Goal: Task Accomplishment & Management: Complete application form

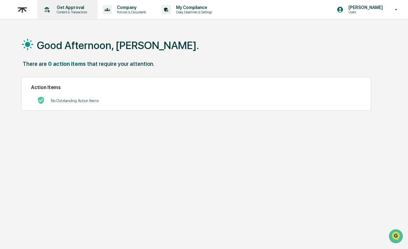
click at [76, 10] on p "Get Approval" at bounding box center [71, 7] width 38 height 5
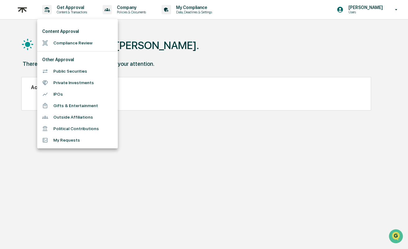
click at [69, 43] on li "Compliance Review" at bounding box center [77, 42] width 81 height 11
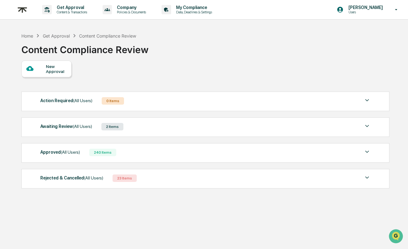
click at [177, 130] on div "Awaiting Review (All Users) 2 Items" at bounding box center [205, 126] width 331 height 9
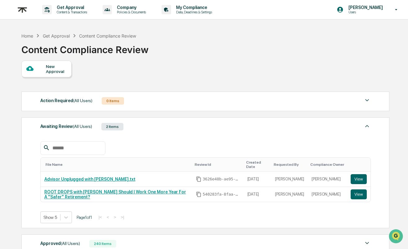
click at [177, 130] on div "Awaiting Review (All Users) 2 Items" at bounding box center [205, 126] width 331 height 9
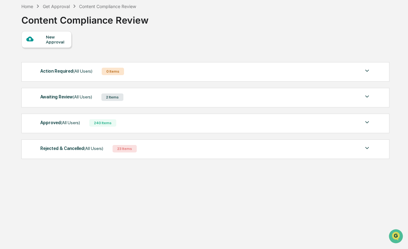
scroll to position [36, 0]
click at [170, 124] on div "Approved (All Users) 240 Items File Name Review Id Created Date Requested By Co…" at bounding box center [205, 124] width 368 height 20
click at [167, 120] on div "Approved (All Users) 240 Items" at bounding box center [205, 122] width 331 height 9
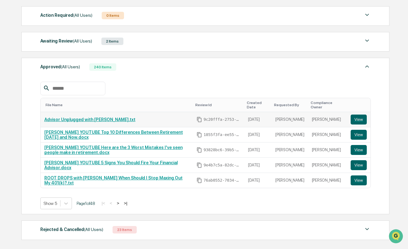
scroll to position [86, 0]
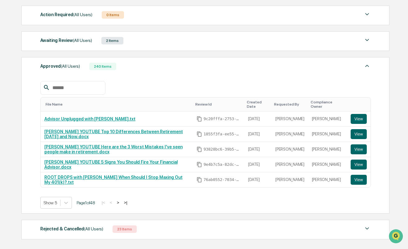
click at [120, 203] on button ">" at bounding box center [118, 202] width 6 height 5
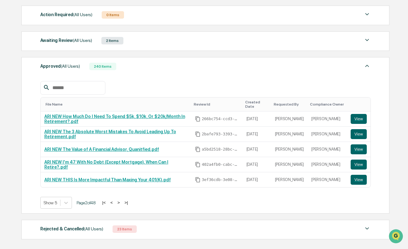
click at [120, 203] on button ">" at bounding box center [119, 202] width 6 height 5
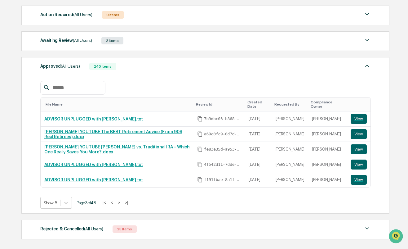
click at [120, 204] on button ">" at bounding box center [119, 202] width 6 height 5
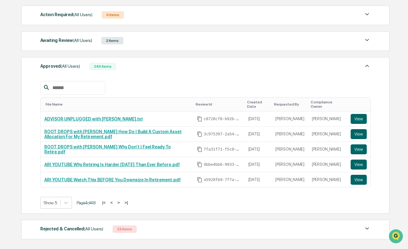
click at [114, 203] on button "<" at bounding box center [112, 202] width 6 height 5
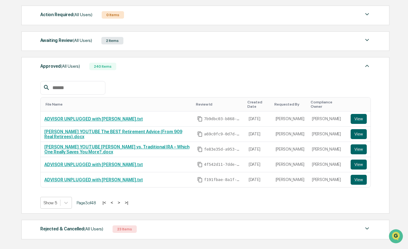
click at [114, 203] on button "<" at bounding box center [112, 202] width 6 height 5
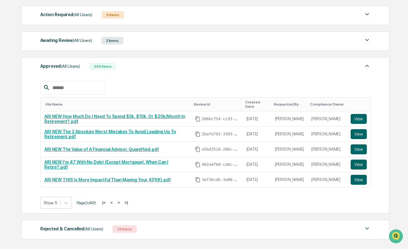
click at [114, 203] on button "<" at bounding box center [112, 202] width 6 height 5
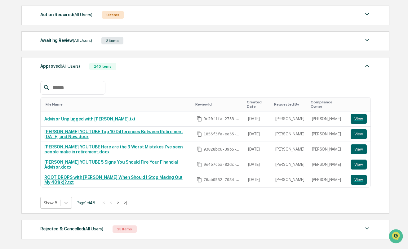
click at [120, 201] on button ">" at bounding box center [118, 202] width 6 height 5
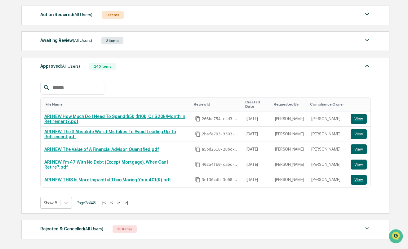
click at [120, 201] on button ">" at bounding box center [119, 202] width 6 height 5
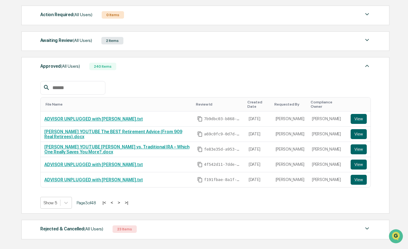
click at [113, 203] on button "<" at bounding box center [112, 202] width 6 height 5
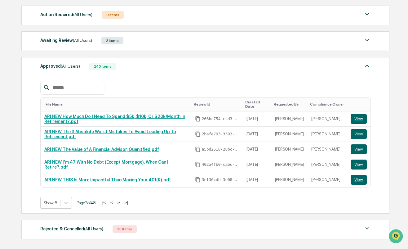
click at [115, 201] on button "<" at bounding box center [112, 202] width 6 height 5
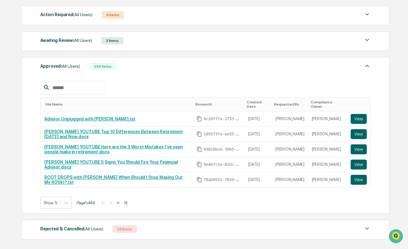
click at [120, 201] on button ">" at bounding box center [118, 202] width 6 height 5
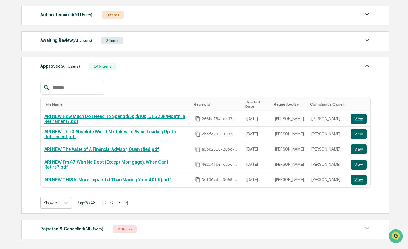
click at [120, 201] on button ">" at bounding box center [119, 202] width 6 height 5
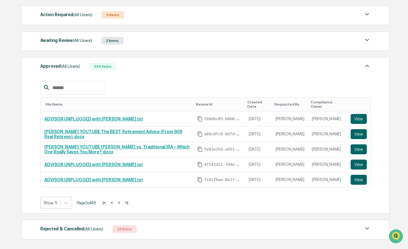
click at [120, 201] on button ">" at bounding box center [119, 202] width 6 height 5
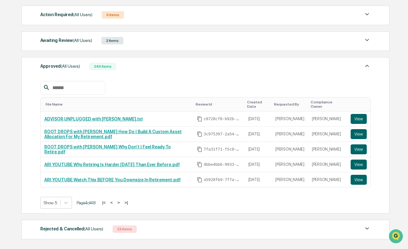
click at [115, 203] on button "<" at bounding box center [112, 202] width 6 height 5
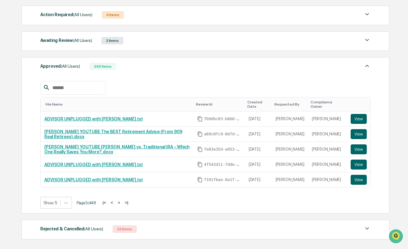
click at [115, 203] on button "<" at bounding box center [112, 202] width 6 height 5
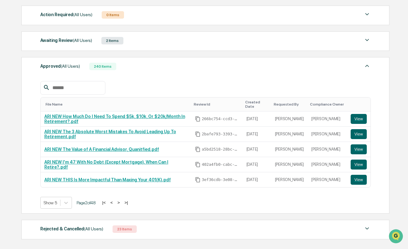
click at [121, 201] on button ">" at bounding box center [119, 202] width 6 height 5
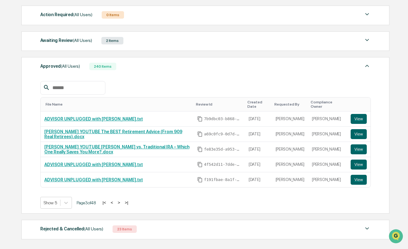
click at [121, 201] on button ">" at bounding box center [119, 202] width 6 height 5
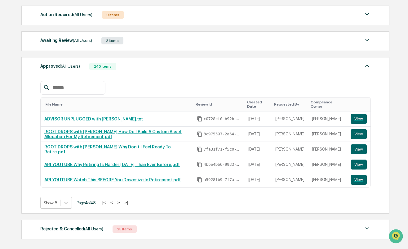
click at [115, 202] on button "<" at bounding box center [112, 202] width 6 height 5
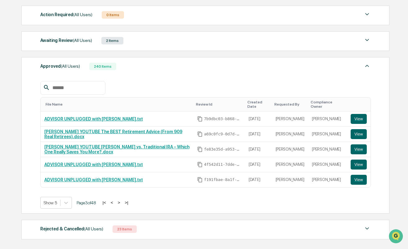
click at [115, 202] on button "<" at bounding box center [112, 202] width 6 height 5
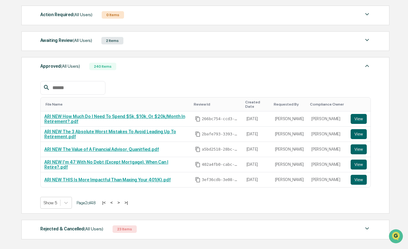
click at [115, 202] on button "<" at bounding box center [112, 202] width 6 height 5
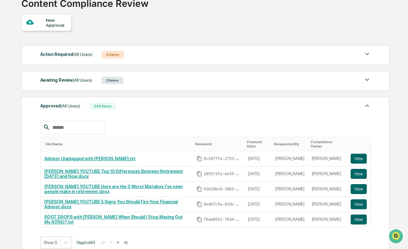
scroll to position [25, 0]
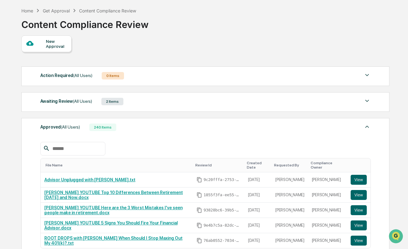
click at [134, 101] on div "Awaiting Review (All Users) 2 Items" at bounding box center [205, 101] width 331 height 9
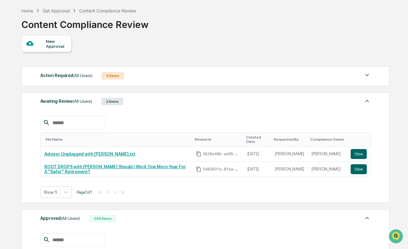
click at [134, 101] on div "Awaiting Review (All Users) 2 Items" at bounding box center [205, 101] width 331 height 9
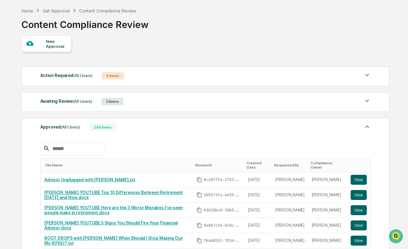
click at [60, 52] on div "New Approval Action Required (All Users) 0 Items No data to display Show 5 Page…" at bounding box center [204, 169] width 367 height 268
click at [51, 46] on div "New Approval" at bounding box center [56, 44] width 21 height 10
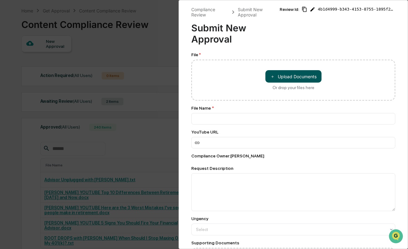
click at [270, 75] on button "＋ Upload Documents" at bounding box center [293, 76] width 56 height 12
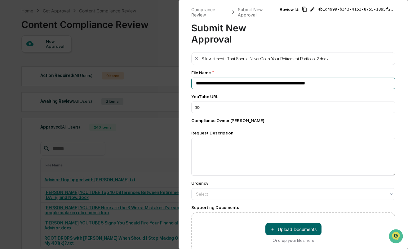
click at [195, 82] on input "**********" at bounding box center [293, 83] width 204 height 11
drag, startPoint x: 337, startPoint y: 82, endPoint x: 134, endPoint y: 82, distance: 203.1
click at [134, 82] on div "**********" at bounding box center [204, 124] width 408 height 249
paste input
click at [196, 84] on input "**********" at bounding box center [293, 83] width 204 height 11
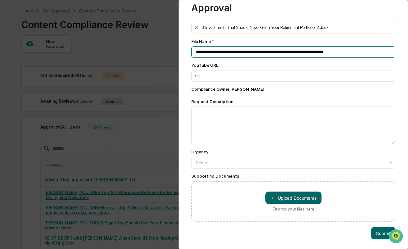
scroll to position [32, 0]
type input "**********"
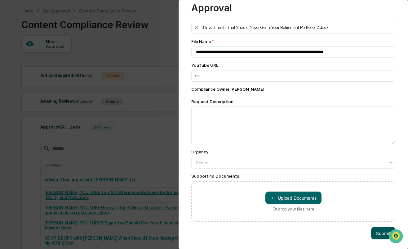
click at [378, 234] on button "Submit" at bounding box center [383, 233] width 24 height 12
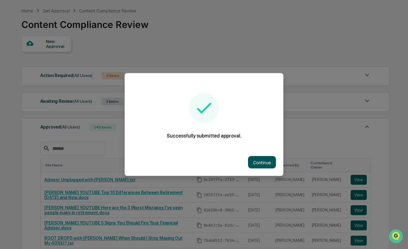
click at [259, 160] on button "Continue" at bounding box center [262, 162] width 28 height 12
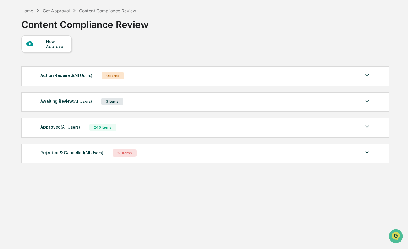
click at [51, 45] on div "New Approval" at bounding box center [56, 44] width 21 height 10
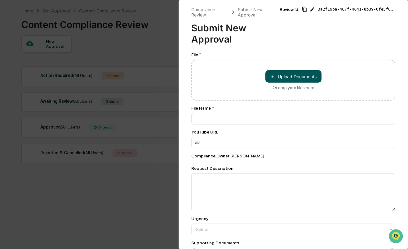
click at [296, 77] on button "＋ Upload Documents" at bounding box center [293, 76] width 56 height 12
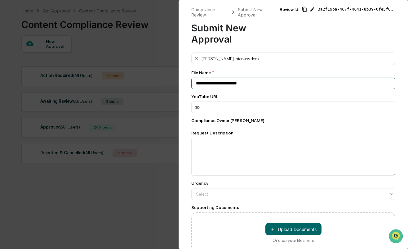
click at [195, 82] on input "**********" at bounding box center [293, 83] width 204 height 11
paste input "**********"
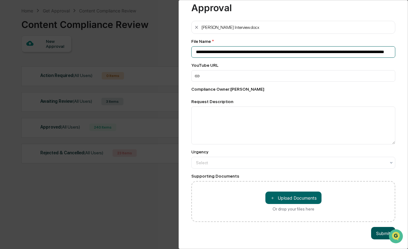
type input "**********"
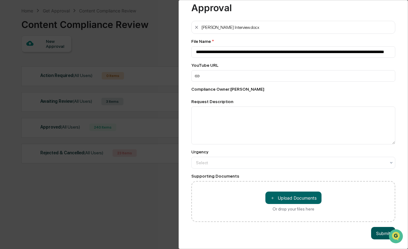
click at [377, 232] on button "Submit" at bounding box center [383, 233] width 24 height 12
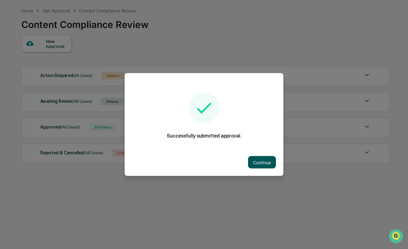
click at [266, 166] on button "Continue" at bounding box center [262, 162] width 28 height 12
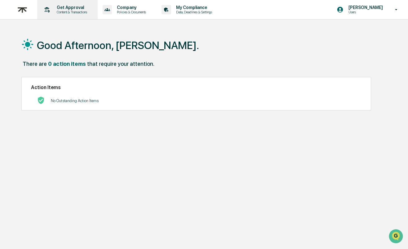
click at [70, 13] on p "Content & Transactions" at bounding box center [71, 12] width 38 height 4
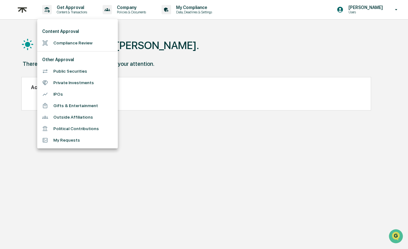
click at [66, 42] on li "Compliance Review" at bounding box center [77, 42] width 81 height 11
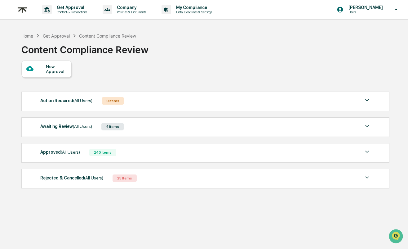
click at [185, 154] on div "Approved (All Users) 240 Items" at bounding box center [205, 152] width 331 height 9
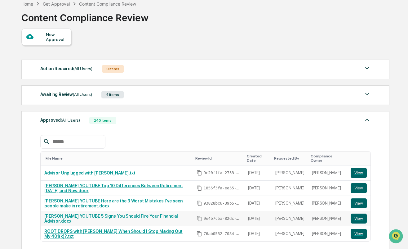
scroll to position [29, 0]
